Goal: Information Seeking & Learning: Learn about a topic

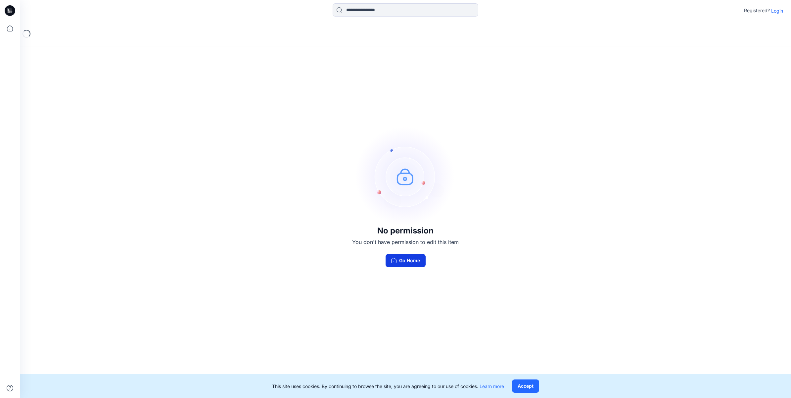
click at [413, 257] on button "Go Home" at bounding box center [406, 260] width 40 height 13
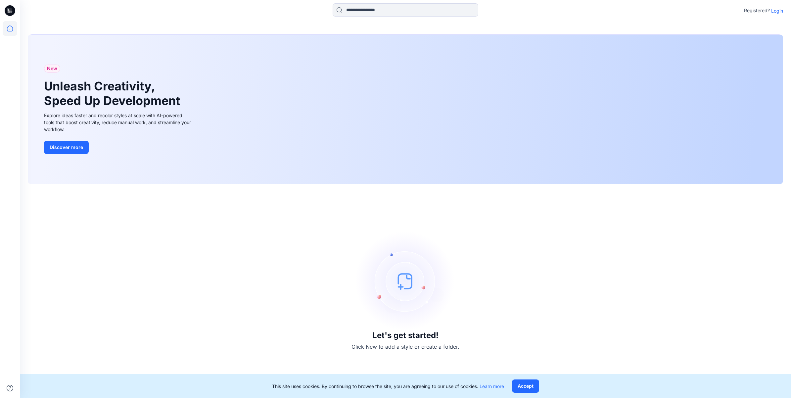
click at [780, 11] on p "Login" at bounding box center [777, 10] width 12 height 7
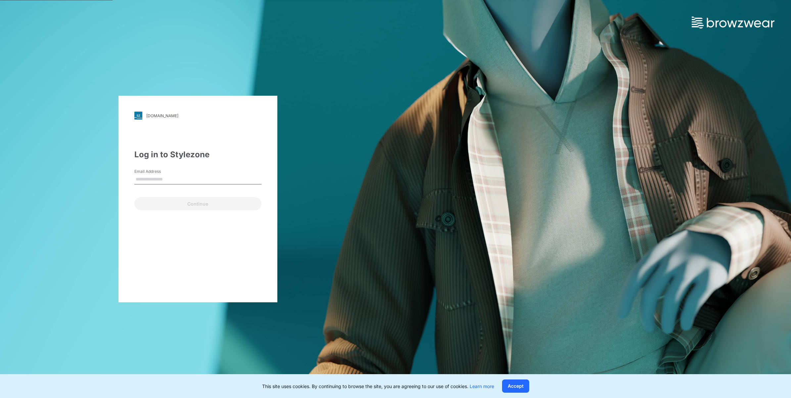
click at [219, 176] on input "Email Address" at bounding box center [197, 179] width 127 height 10
type input "**********"
click at [170, 207] on button "Continue" at bounding box center [197, 203] width 127 height 13
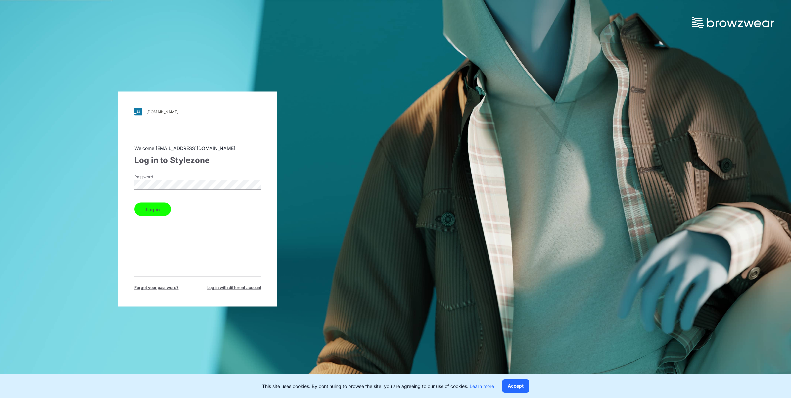
click at [161, 208] on button "Log in" at bounding box center [152, 209] width 37 height 13
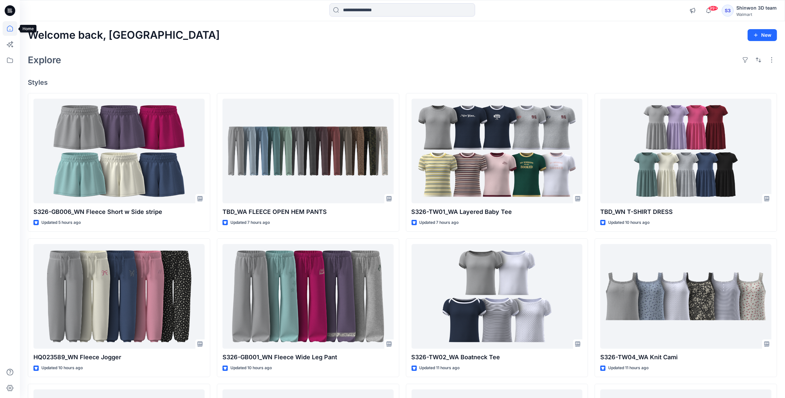
click at [9, 26] on icon at bounding box center [10, 28] width 15 height 15
click at [7, 61] on icon at bounding box center [10, 60] width 6 height 5
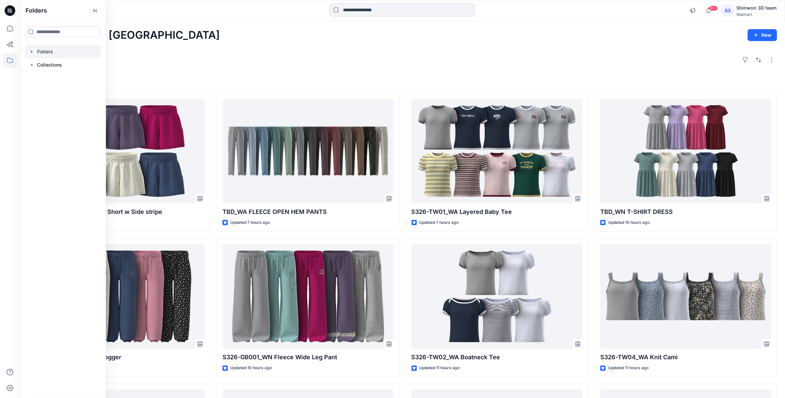
click at [75, 51] on div at bounding box center [62, 51] width 75 height 13
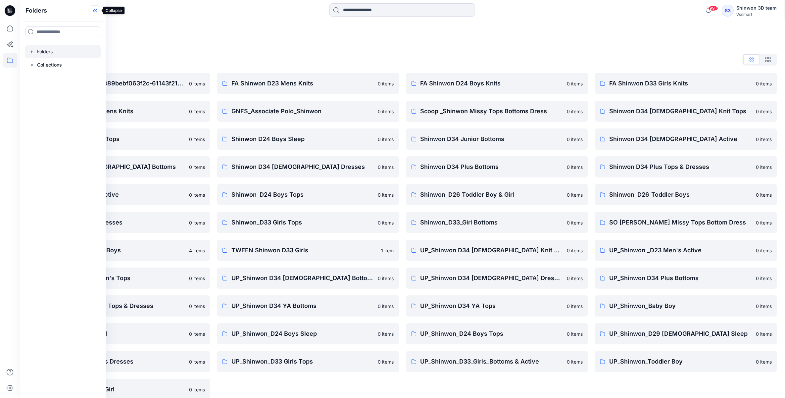
click at [93, 8] on icon at bounding box center [95, 10] width 11 height 11
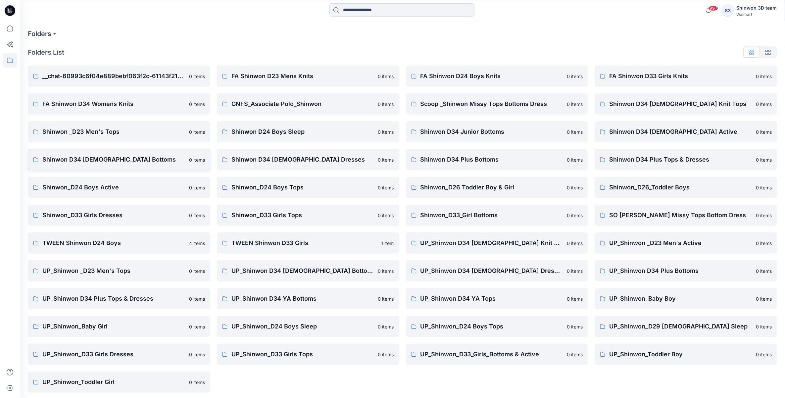
scroll to position [9, 0]
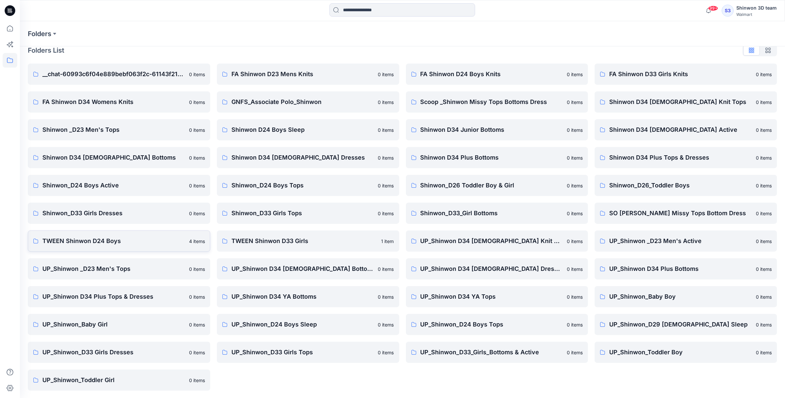
click at [118, 248] on link "TWEEN Shinwon D24 Boys 4 items" at bounding box center [119, 240] width 182 height 21
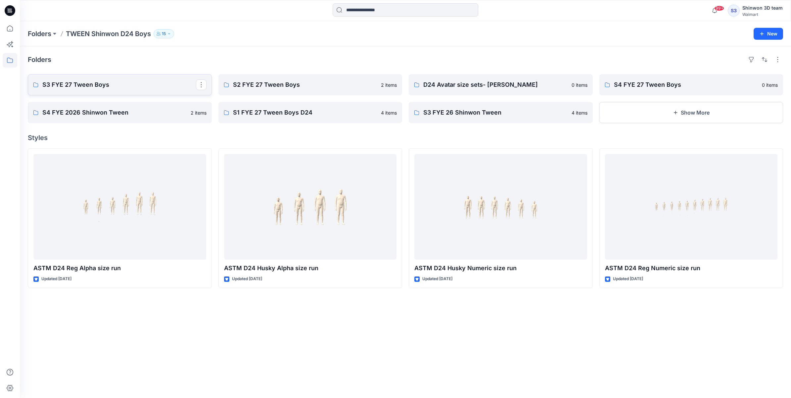
click at [137, 91] on link "S3 FYE 27 Tween Boys" at bounding box center [120, 84] width 184 height 21
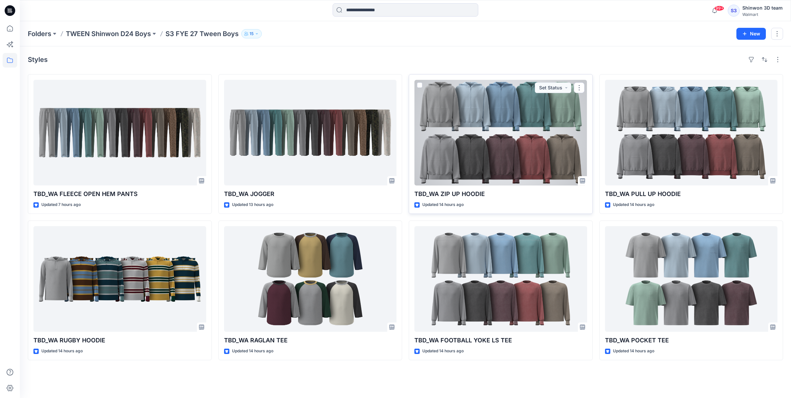
click at [538, 133] on div at bounding box center [500, 133] width 173 height 106
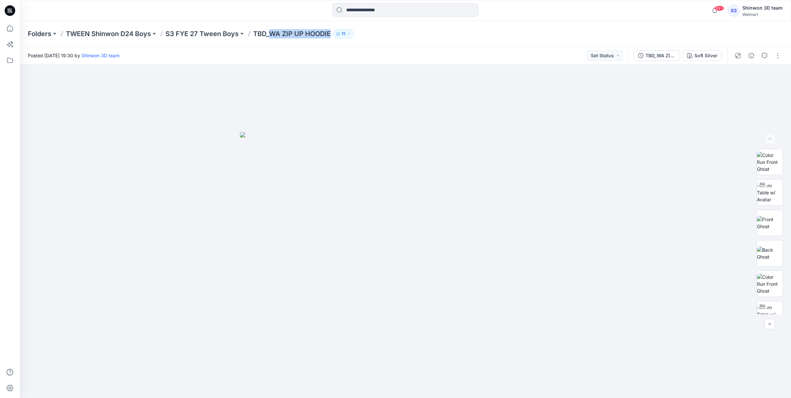
drag, startPoint x: 269, startPoint y: 34, endPoint x: 332, endPoint y: 37, distance: 63.0
click at [332, 37] on div "Folders TWEEN Shinwon D24 Boys S3 FYE 27 Tween Boys TBD_WA ZIP UP HOODIE 15" at bounding box center [380, 33] width 704 height 9
copy p "WA ZIP UP HOODIE"
drag, startPoint x: 24, startPoint y: 21, endPoint x: 512, endPoint y: 98, distance: 494.4
click at [512, 98] on div at bounding box center [405, 231] width 771 height 333
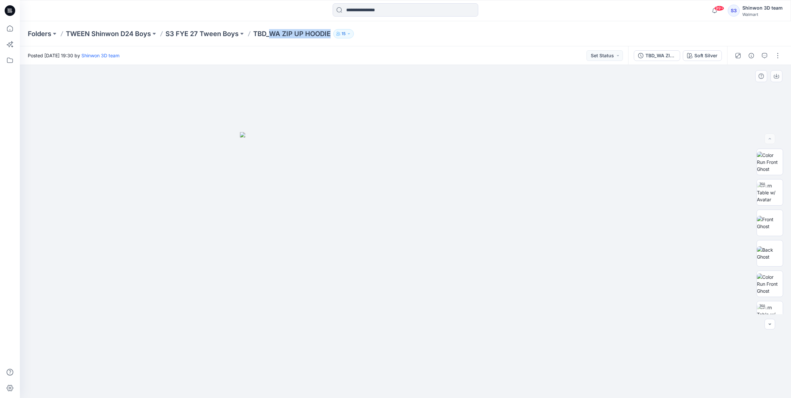
click at [512, 98] on div at bounding box center [405, 231] width 771 height 333
click at [498, 12] on div at bounding box center [406, 10] width 386 height 15
click at [204, 31] on p "S3 FYE 27 Tween Boys" at bounding box center [202, 33] width 73 height 9
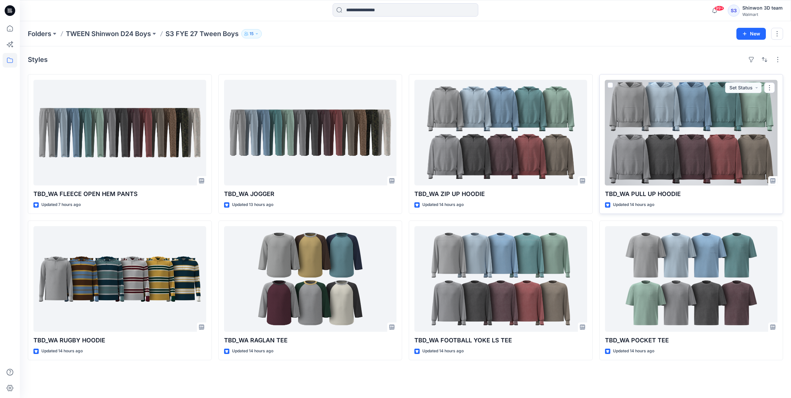
click at [654, 154] on div at bounding box center [691, 133] width 173 height 106
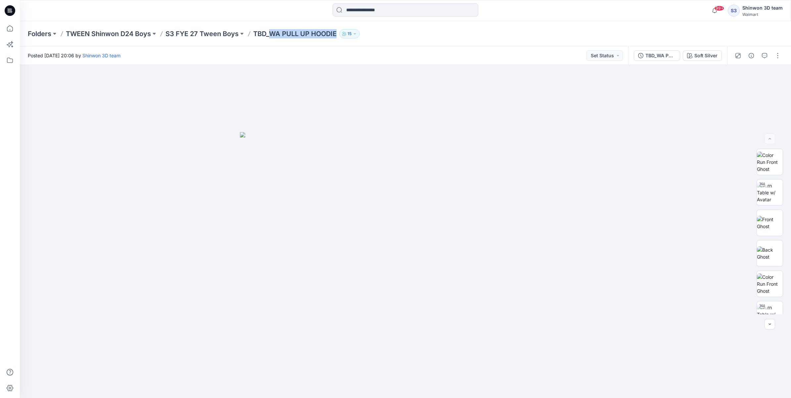
drag, startPoint x: 337, startPoint y: 34, endPoint x: 272, endPoint y: 31, distance: 65.3
click at [272, 31] on p "TBD_WA PULL UP HOODIE" at bounding box center [294, 33] width 83 height 9
copy p "WA PULL UP HOODIE"
click at [227, 36] on p "S3 FYE 27 Tween Boys" at bounding box center [202, 33] width 73 height 9
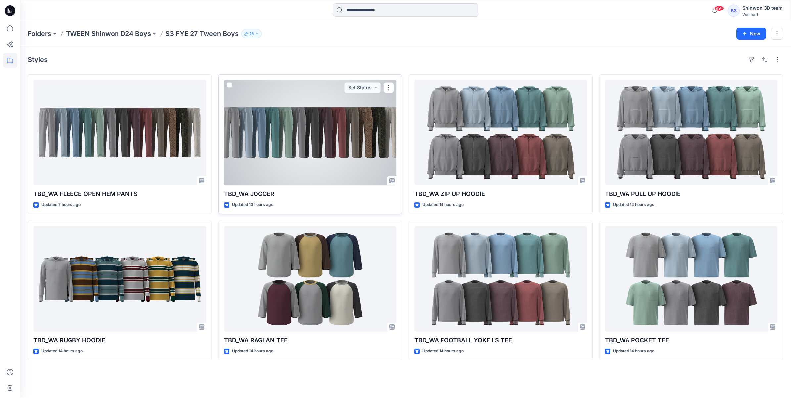
click at [324, 133] on div at bounding box center [310, 133] width 173 height 106
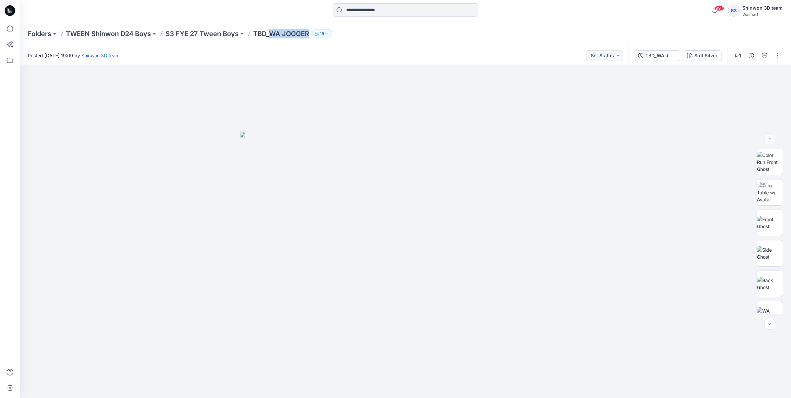
drag, startPoint x: 310, startPoint y: 36, endPoint x: 270, endPoint y: 37, distance: 39.1
click at [270, 37] on p "TBD_WA JOGGER" at bounding box center [281, 33] width 56 height 9
copy p "WA JOGGER"
click at [391, 36] on div "Folders TWEEN Shinwon D24 Boys S3 FYE 27 Tween Boys TBD_WA JOGGER 15" at bounding box center [380, 33] width 704 height 9
click at [188, 29] on p "S3 FYE 27 Tween Boys" at bounding box center [202, 33] width 73 height 9
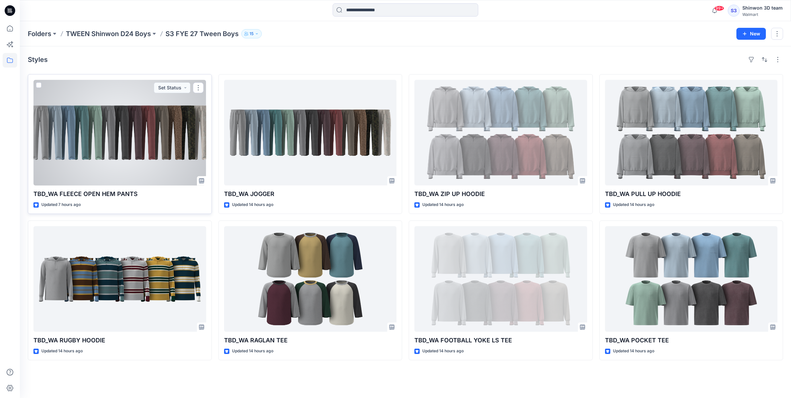
click at [117, 167] on div at bounding box center [119, 133] width 173 height 106
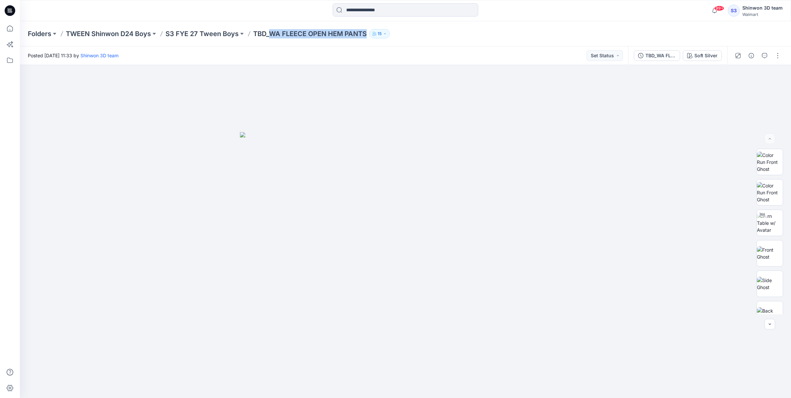
drag, startPoint x: 368, startPoint y: 33, endPoint x: 270, endPoint y: 30, distance: 98.1
click at [270, 30] on p "TBD_WA FLEECE OPEN HEM PANTS" at bounding box center [310, 33] width 114 height 9
copy p "WA FLEECE OPEN HEM PANTS"
click at [219, 37] on p "S3 FYE 27 Tween Boys" at bounding box center [202, 33] width 73 height 9
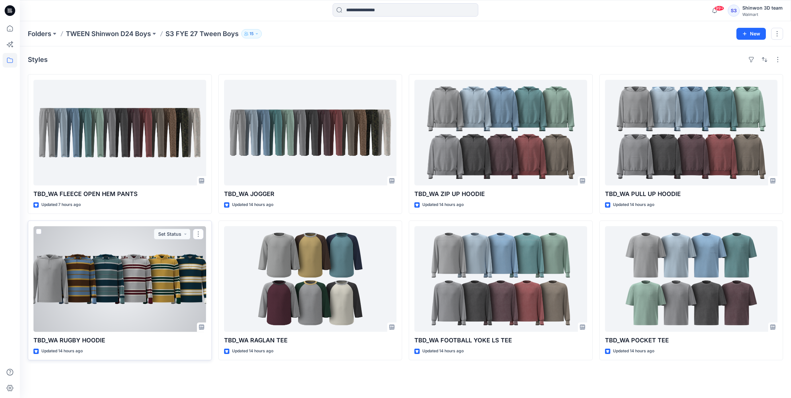
click at [118, 290] on div at bounding box center [119, 279] width 173 height 106
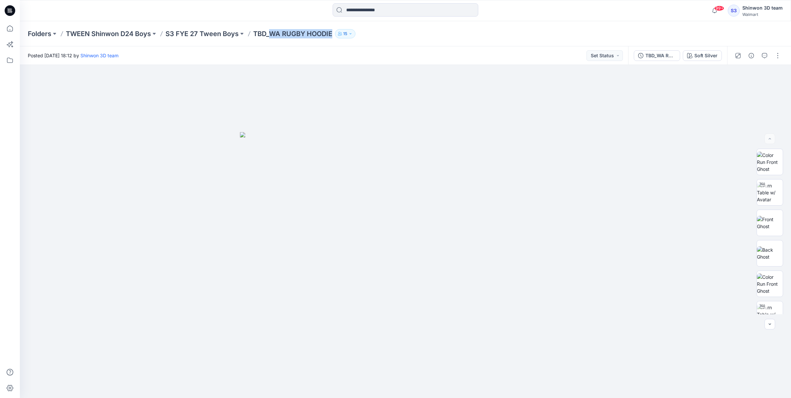
drag, startPoint x: 270, startPoint y: 32, endPoint x: 334, endPoint y: 36, distance: 63.4
click at [334, 36] on div "Folders TWEEN Shinwon D24 Boys S3 FYE 27 Tween Boys TBD_WA RUGBY HOODIE 15" at bounding box center [380, 33] width 704 height 9
copy p "WA RUGBY HOODIE"
click at [216, 35] on p "S3 FYE 27 Tween Boys" at bounding box center [202, 33] width 73 height 9
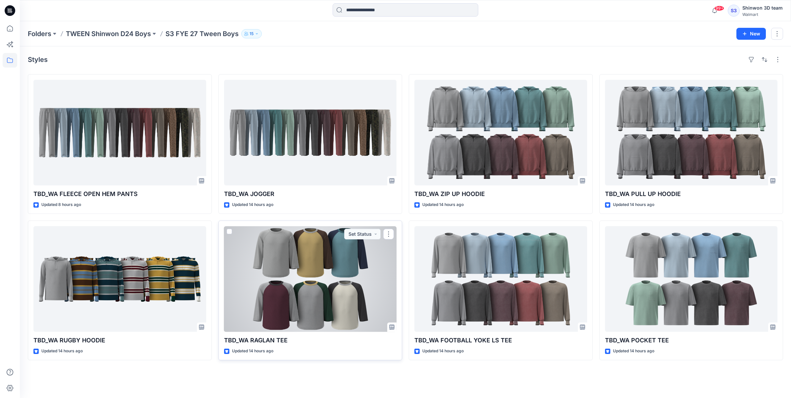
click at [318, 257] on div at bounding box center [310, 279] width 173 height 106
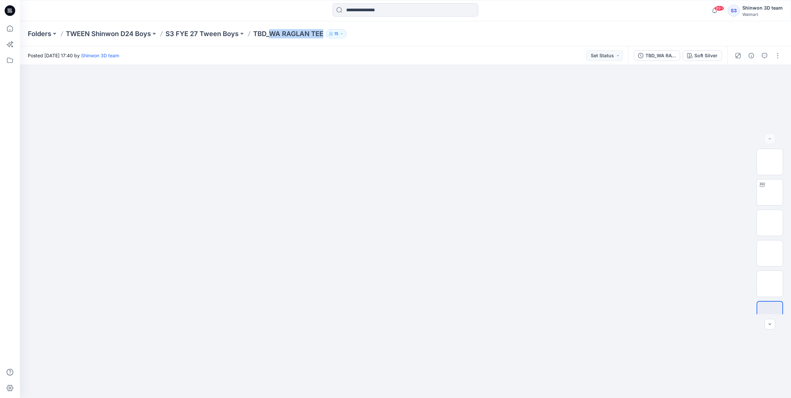
drag, startPoint x: 323, startPoint y: 35, endPoint x: 271, endPoint y: 35, distance: 52.0
click at [271, 35] on p "TBD_WA RAGLAN TEE" at bounding box center [288, 33] width 70 height 9
copy p "WA RAGLAN TEE"
click at [198, 36] on p "S3 FYE 27 Tween Boys" at bounding box center [202, 33] width 73 height 9
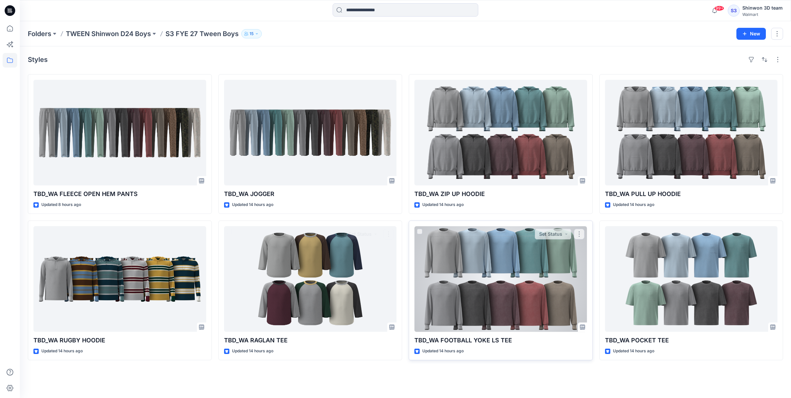
click at [496, 272] on div at bounding box center [500, 279] width 173 height 106
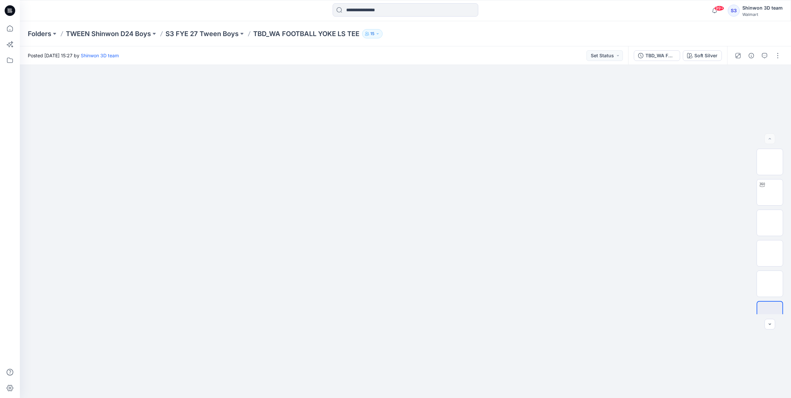
click at [311, 37] on p "TBD_WA FOOTBALL YOKE LS TEE" at bounding box center [306, 33] width 106 height 9
drag, startPoint x: 361, startPoint y: 36, endPoint x: 269, endPoint y: 36, distance: 92.0
click at [269, 36] on p "TBD_WA FOOTBALL YOKE LS TEE" at bounding box center [306, 33] width 106 height 9
copy p "WA FOOTBALL YOKE LS TEE"
click at [218, 31] on p "S3 FYE 27 Tween Boys" at bounding box center [202, 33] width 73 height 9
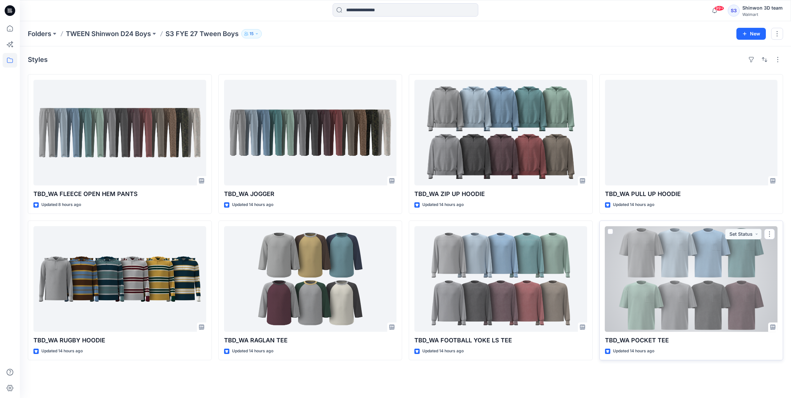
click at [708, 280] on div at bounding box center [691, 279] width 173 height 106
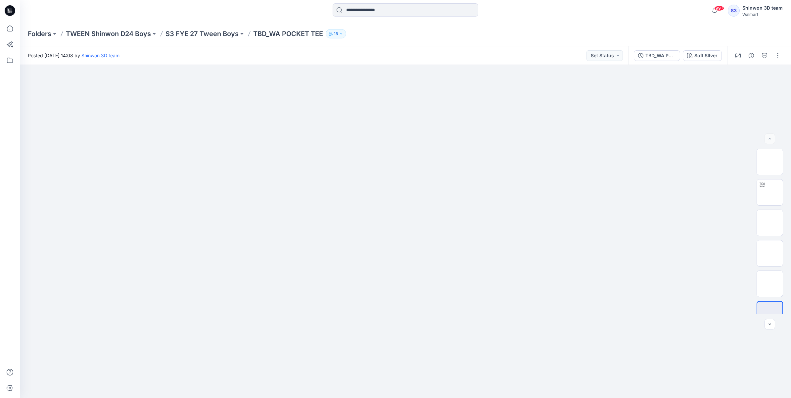
click at [305, 33] on p "TBD_WA POCKET TEE" at bounding box center [288, 33] width 70 height 9
drag, startPoint x: 324, startPoint y: 34, endPoint x: 272, endPoint y: 32, distance: 51.3
click at [272, 32] on p "TBD_WA POCKET TEE" at bounding box center [288, 33] width 70 height 9
copy p "WA POCKET TEE"
click at [122, 31] on p "TWEEN Shinwon D24 Boys" at bounding box center [108, 33] width 85 height 9
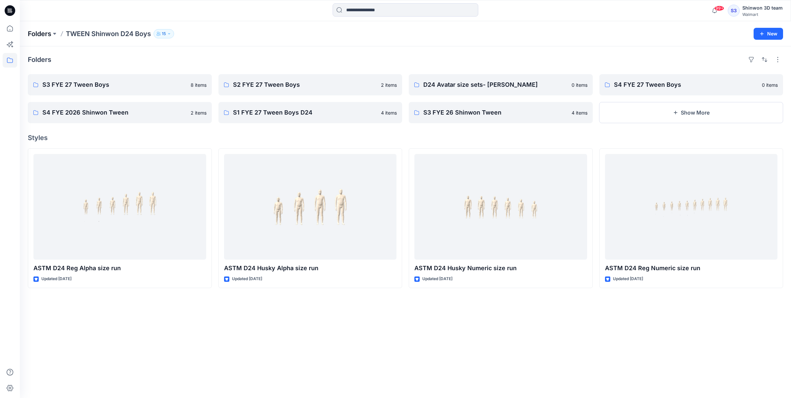
click at [43, 32] on p "Folders" at bounding box center [40, 33] width 24 height 9
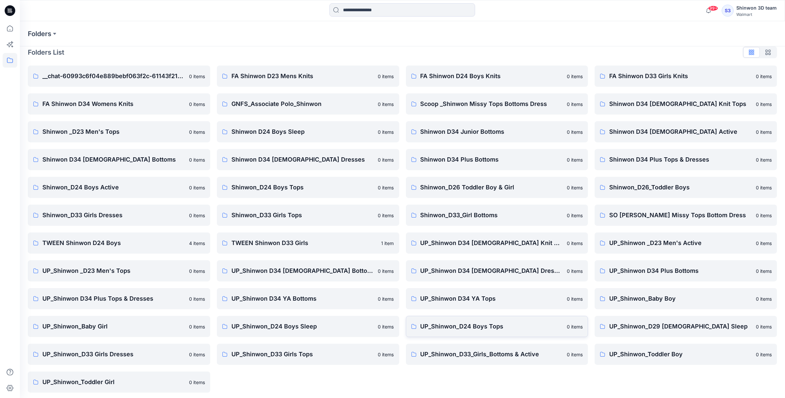
scroll to position [9, 0]
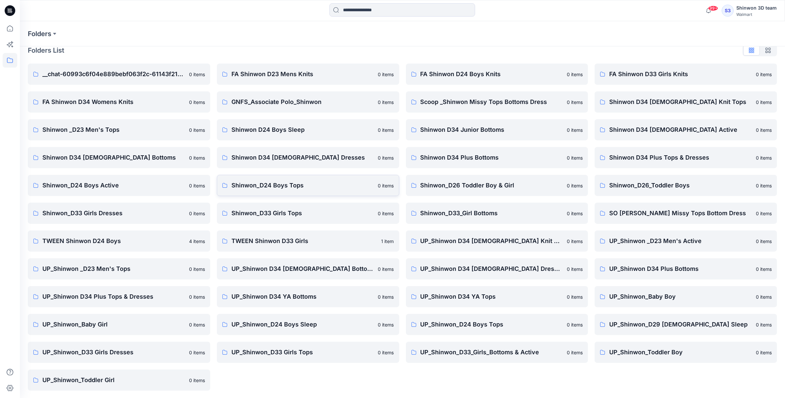
click at [276, 190] on link "Shinwon_D24 Boys Tops 0 items" at bounding box center [308, 185] width 182 height 21
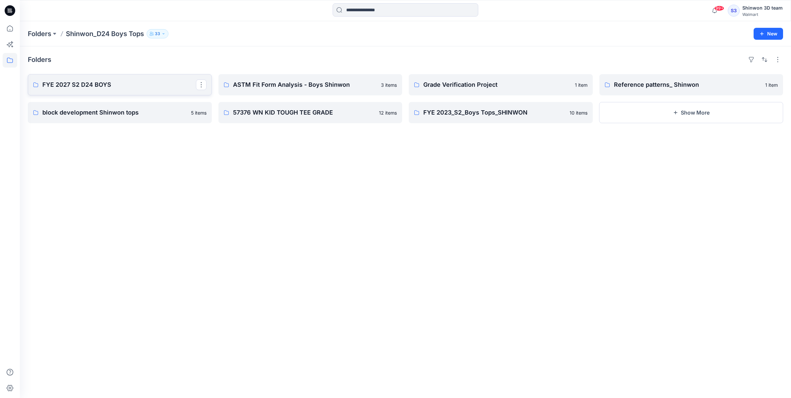
click at [97, 85] on p "FYE 2027 S2 D24 BOYS" at bounding box center [119, 84] width 154 height 9
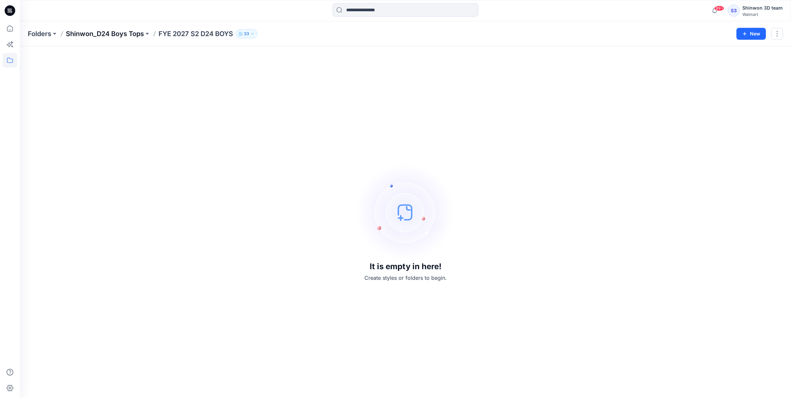
click at [123, 32] on p "Shinwon_D24 Boys Tops" at bounding box center [105, 33] width 78 height 9
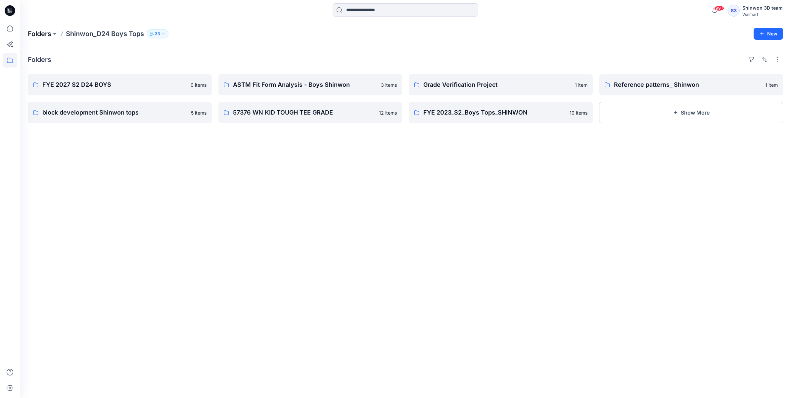
click at [40, 33] on p "Folders" at bounding box center [40, 33] width 24 height 9
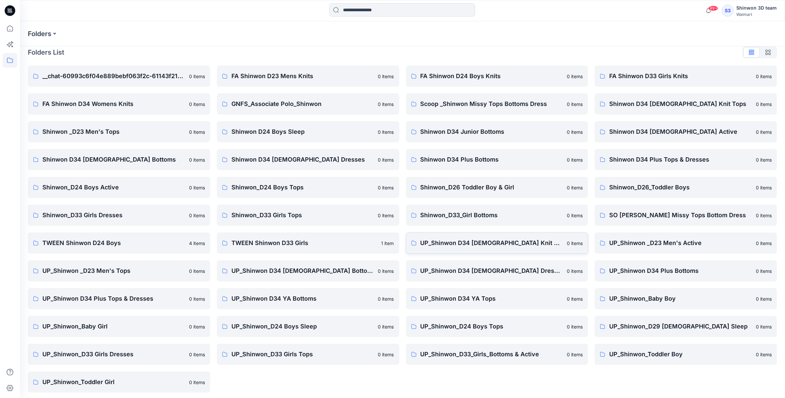
scroll to position [9, 0]
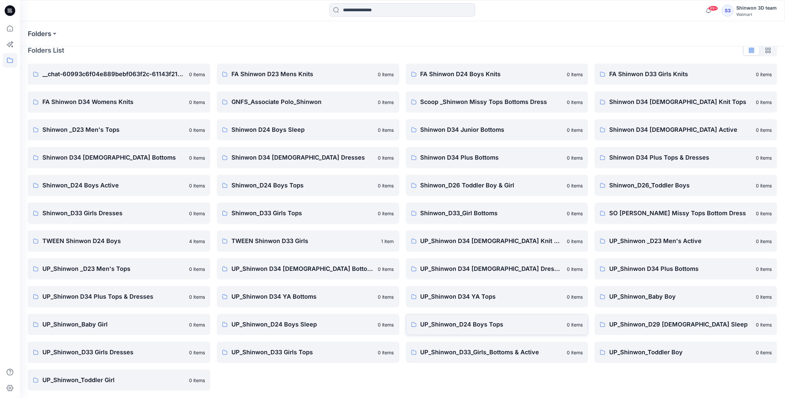
click at [482, 323] on p "UP_Shinwon_D24 Boys Tops" at bounding box center [491, 324] width 143 height 9
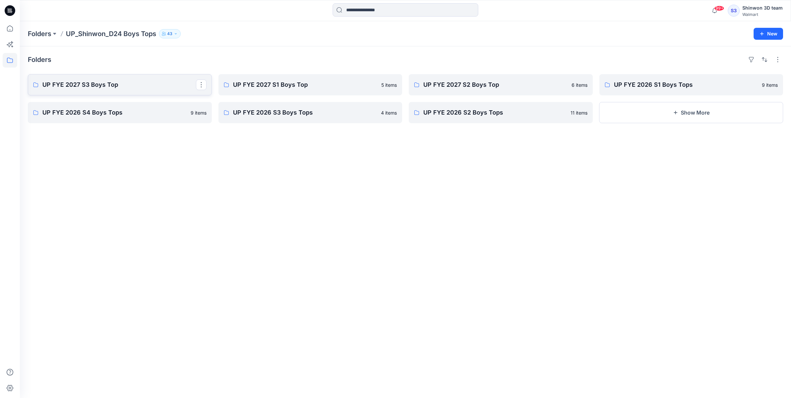
click at [112, 90] on link "UP FYE 2027 S3 Boys Top" at bounding box center [120, 84] width 184 height 21
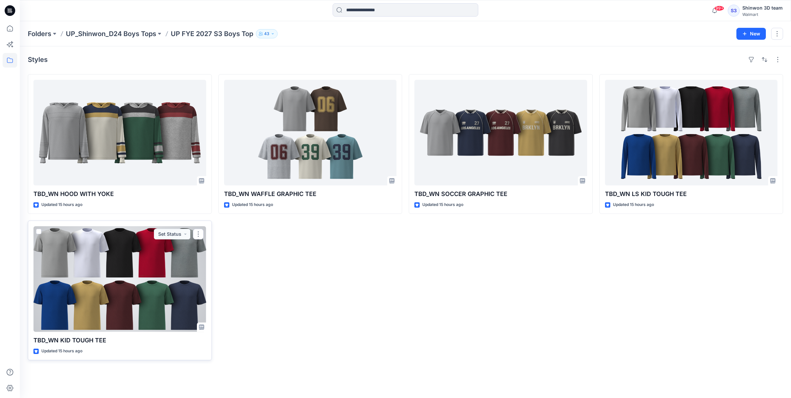
click at [175, 270] on div at bounding box center [119, 279] width 173 height 106
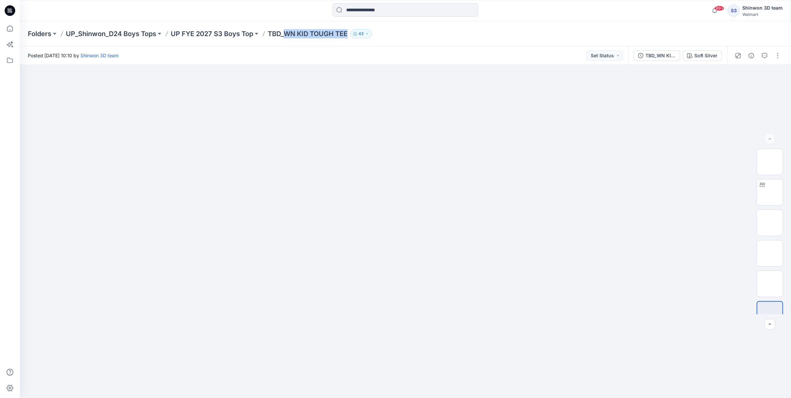
drag, startPoint x: 351, startPoint y: 33, endPoint x: 287, endPoint y: 34, distance: 63.6
click at [287, 34] on div "Folders UP_Shinwon_D24 Boys Tops UP FYE 2027 S3 Boys Top TBD_WN KID TOUGH TEE 43" at bounding box center [380, 33] width 704 height 9
copy p "WN KID TOUGH TEE"
click at [230, 32] on p "UP FYE 2027 S3 Boys Top" at bounding box center [212, 33] width 82 height 9
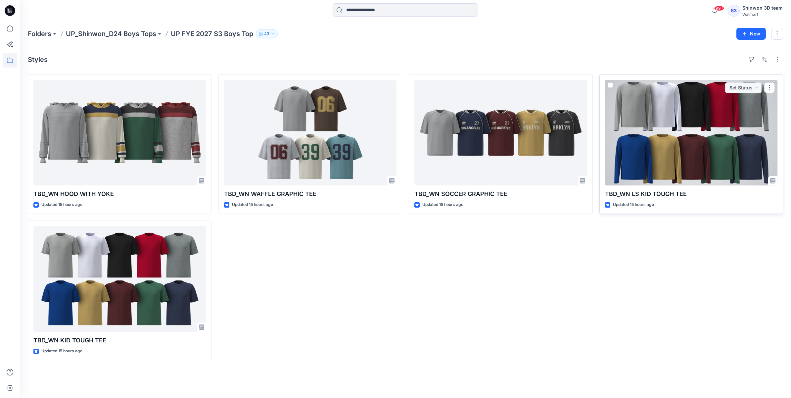
click at [637, 158] on div at bounding box center [691, 133] width 173 height 106
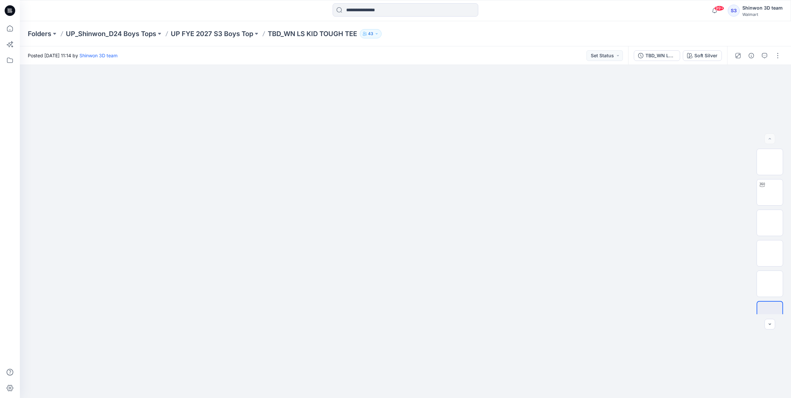
click at [312, 34] on p "TBD_WN LS KID TOUGH TEE" at bounding box center [312, 33] width 89 height 9
drag, startPoint x: 287, startPoint y: 35, endPoint x: 359, endPoint y: 43, distance: 73.0
click at [359, 43] on div "Folders UP_Shinwon_D24 Boys Tops UP FYE 2027 S3 Boys Top TBD_WN LS KID TOUGH TE…" at bounding box center [405, 33] width 771 height 25
copy p "WN LS KID TOUGH TEE"
click at [181, 33] on p "UP FYE 2027 S3 Boys Top" at bounding box center [212, 33] width 82 height 9
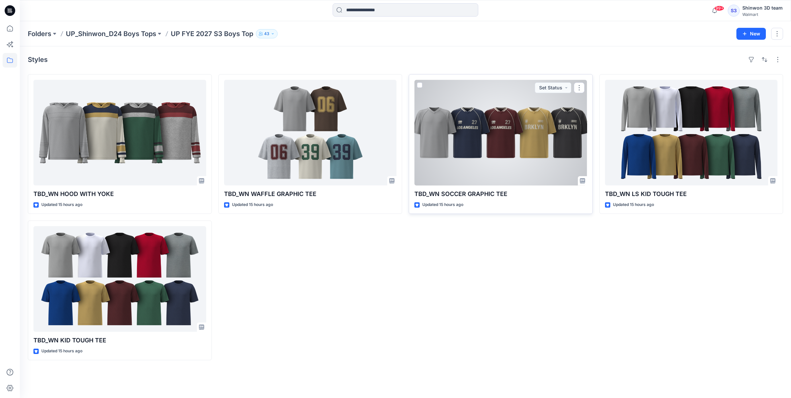
click at [505, 164] on div at bounding box center [500, 133] width 173 height 106
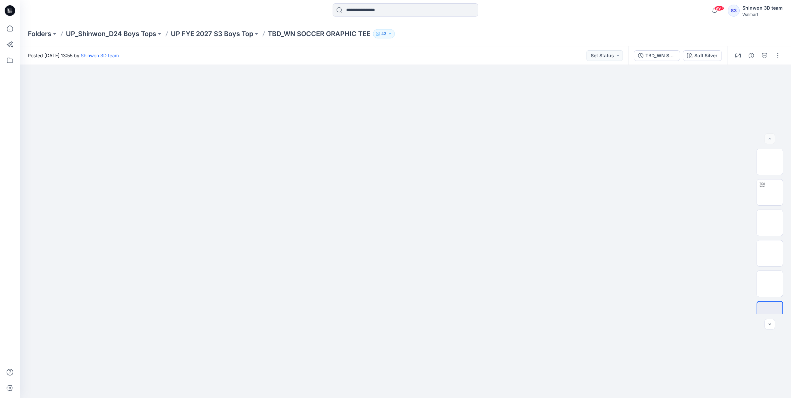
click at [334, 32] on p "TBD_WN SOCCER GRAPHIC TEE" at bounding box center [319, 33] width 103 height 9
click at [370, 35] on p "TBD_WN SOCCER GRAPHIC TEE" at bounding box center [319, 33] width 103 height 9
drag, startPoint x: 372, startPoint y: 35, endPoint x: 288, endPoint y: 39, distance: 83.5
click at [288, 39] on div "Folders UP_Shinwon_D24 Boys Tops UP FYE 2027 S3 Boys Top TBD_WN SOCCER GRAPHIC …" at bounding box center [405, 33] width 771 height 25
click at [236, 32] on p "UP FYE 2027 S3 Boys Top" at bounding box center [212, 33] width 82 height 9
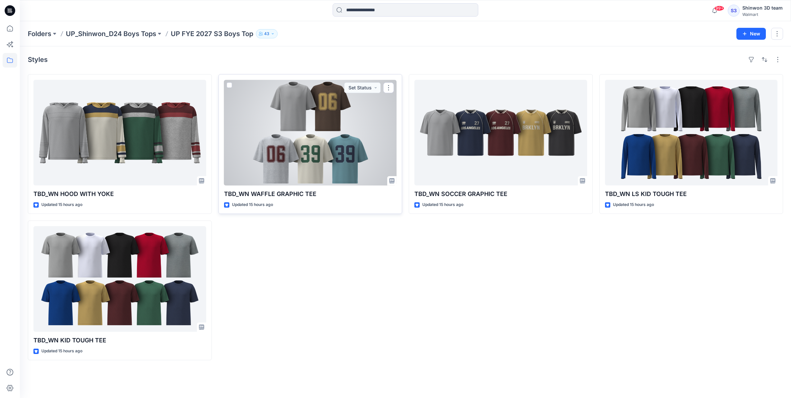
click at [327, 171] on div at bounding box center [310, 133] width 173 height 106
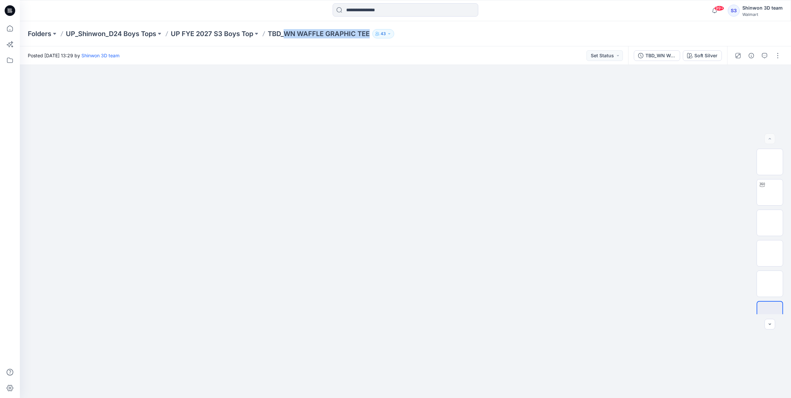
drag, startPoint x: 370, startPoint y: 35, endPoint x: 287, endPoint y: 32, distance: 82.8
click at [287, 32] on p "TBD_WN WAFFLE GRAPHIC TEE" at bounding box center [319, 33] width 102 height 9
click at [230, 36] on p "UP FYE 2027 S3 Boys Top" at bounding box center [212, 33] width 82 height 9
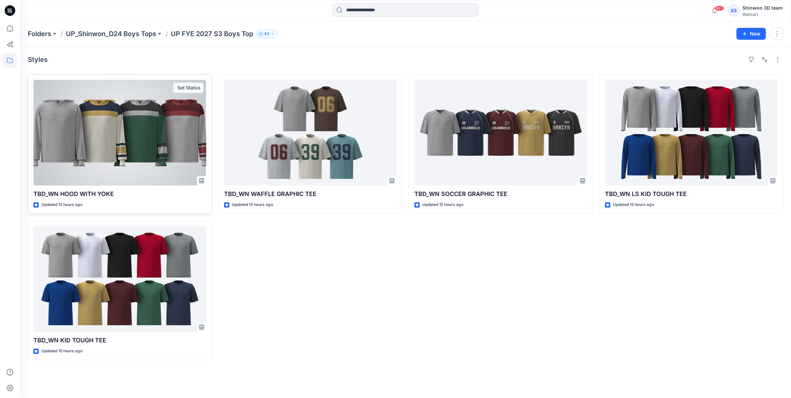
click at [98, 155] on div at bounding box center [119, 133] width 173 height 106
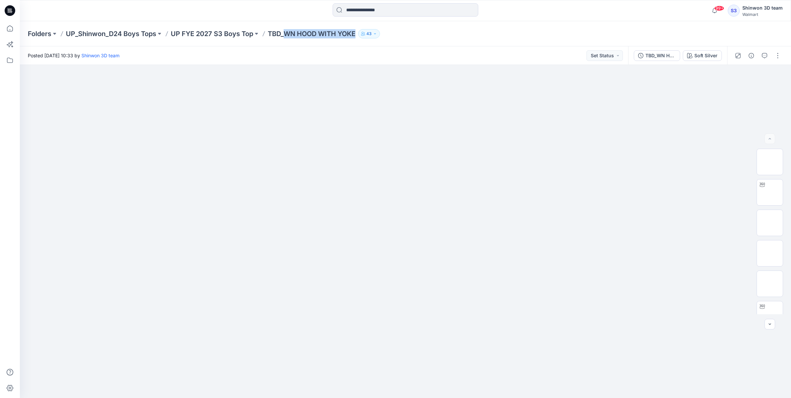
drag, startPoint x: 358, startPoint y: 35, endPoint x: 287, endPoint y: 35, distance: 70.8
click at [287, 35] on p "TBD_WN HOOD WITH YOKE" at bounding box center [312, 33] width 88 height 9
